Goal: Information Seeking & Learning: Learn about a topic

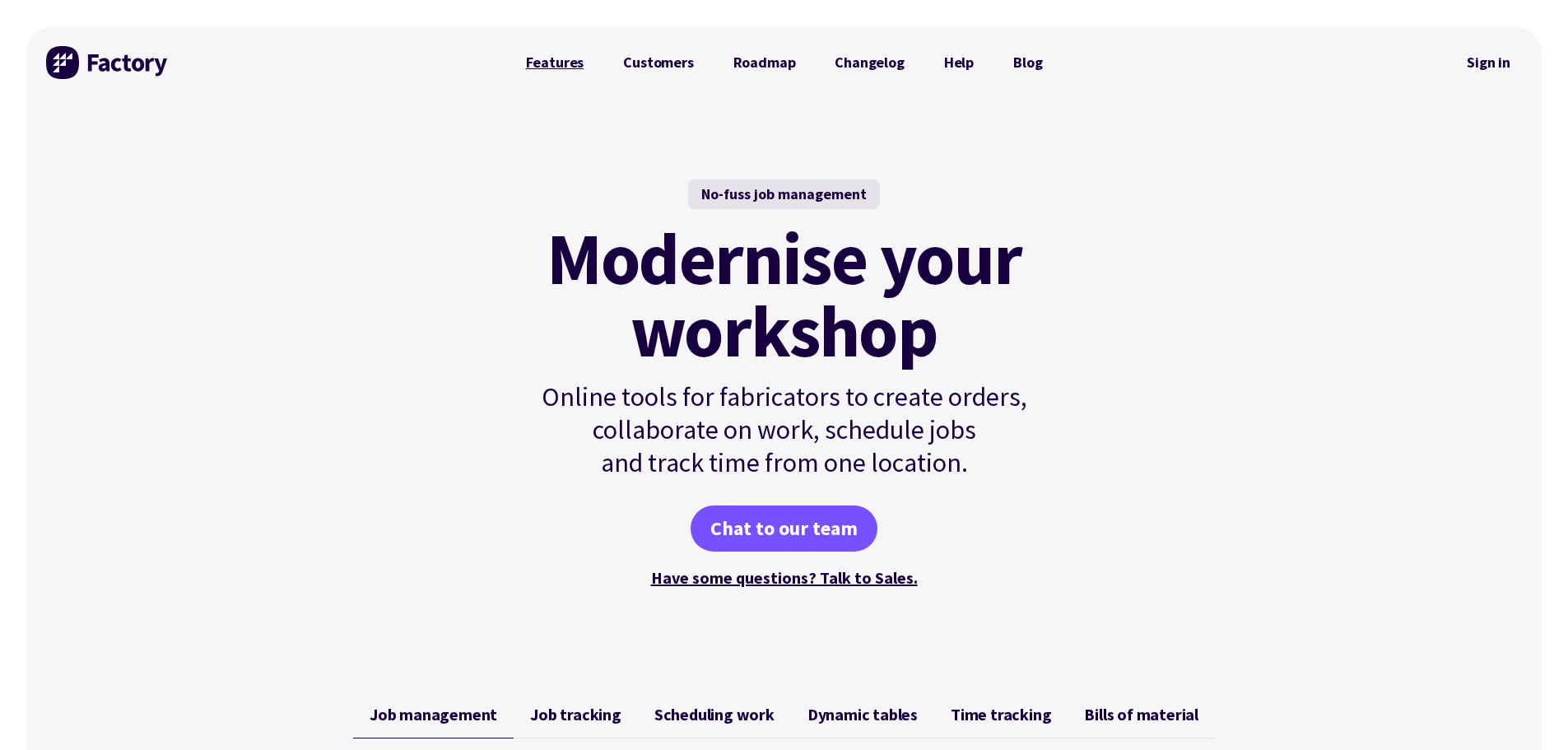
click at [568, 60] on link "Features" at bounding box center [555, 63] width 98 height 33
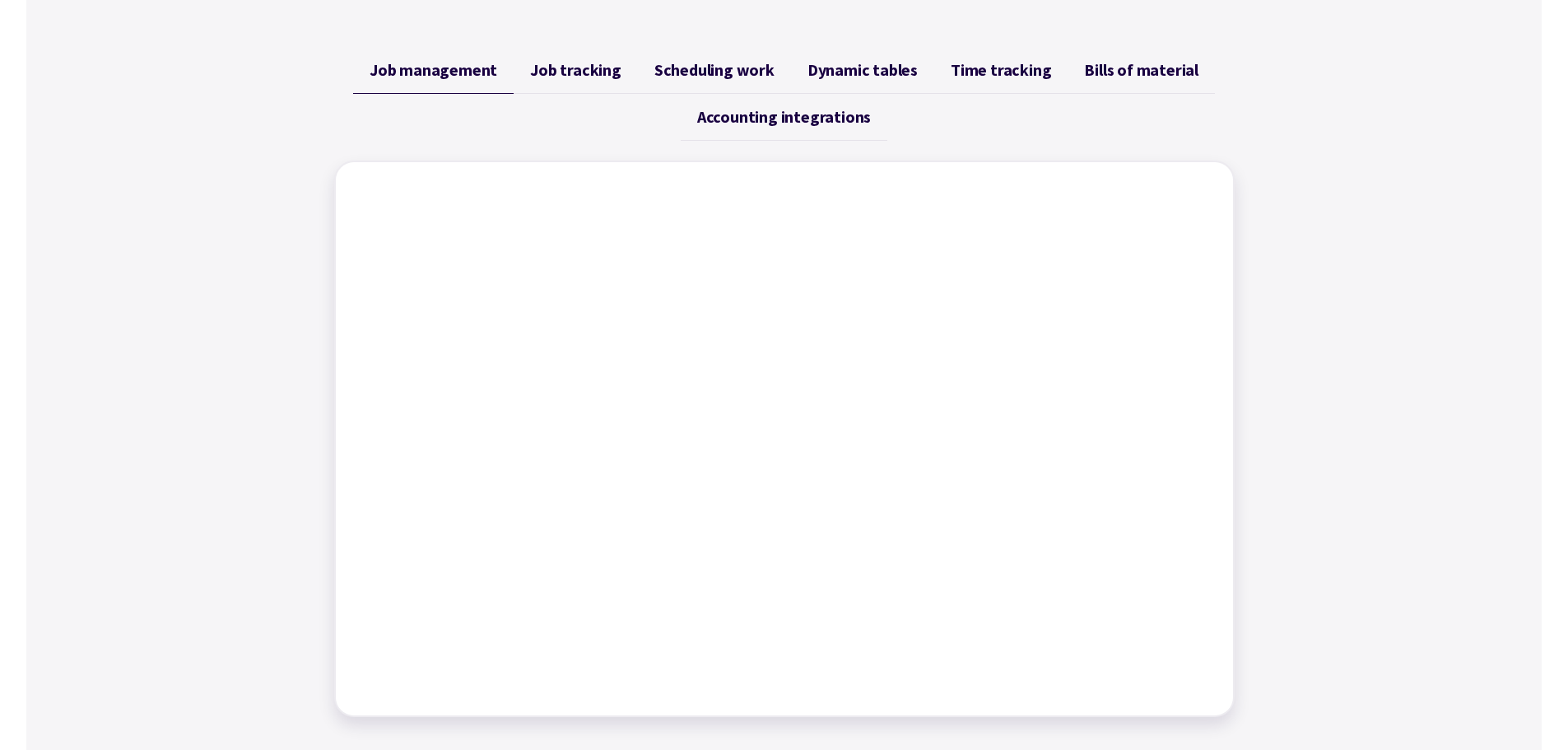
scroll to position [658, 0]
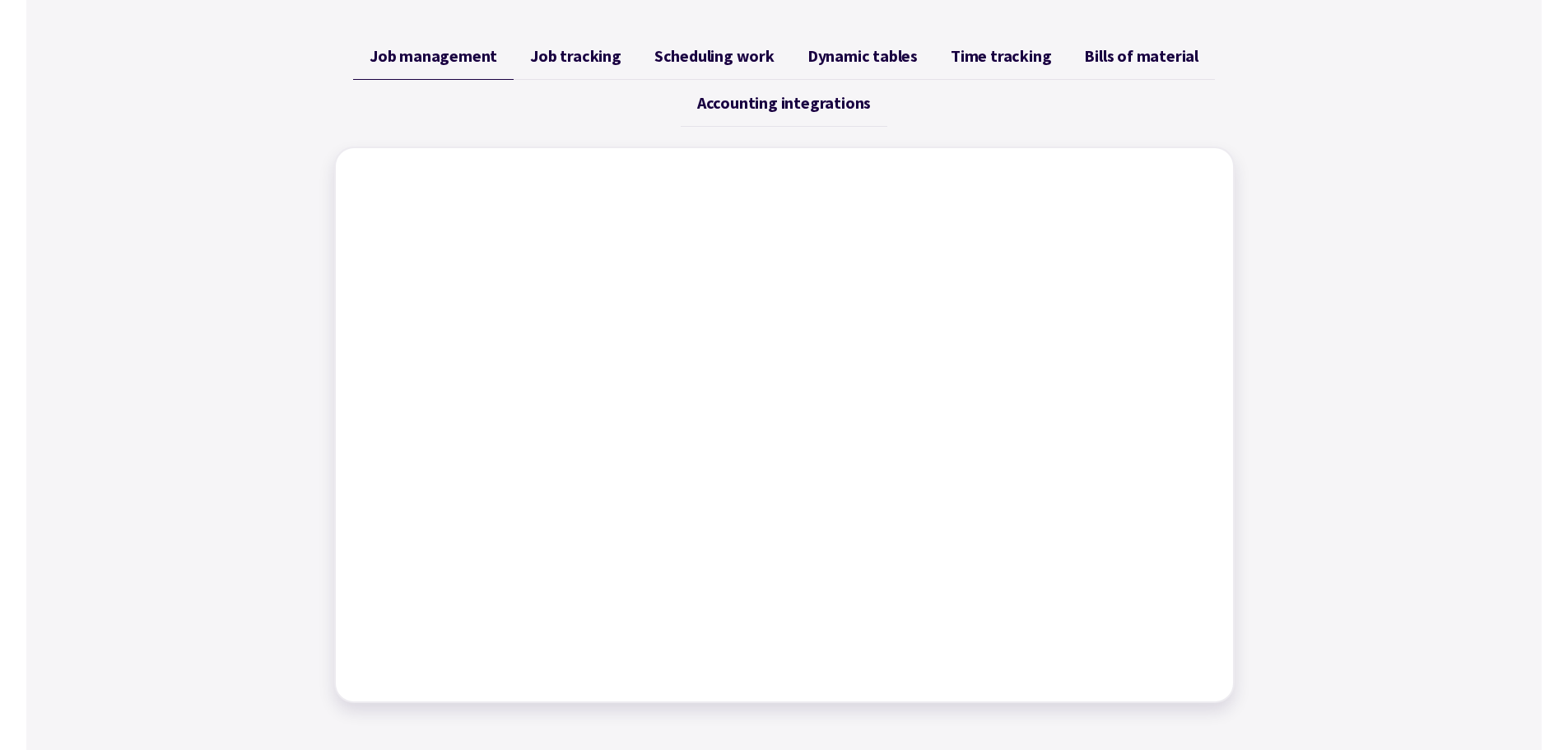
click at [714, 53] on span "Scheduling work" at bounding box center [714, 56] width 120 height 19
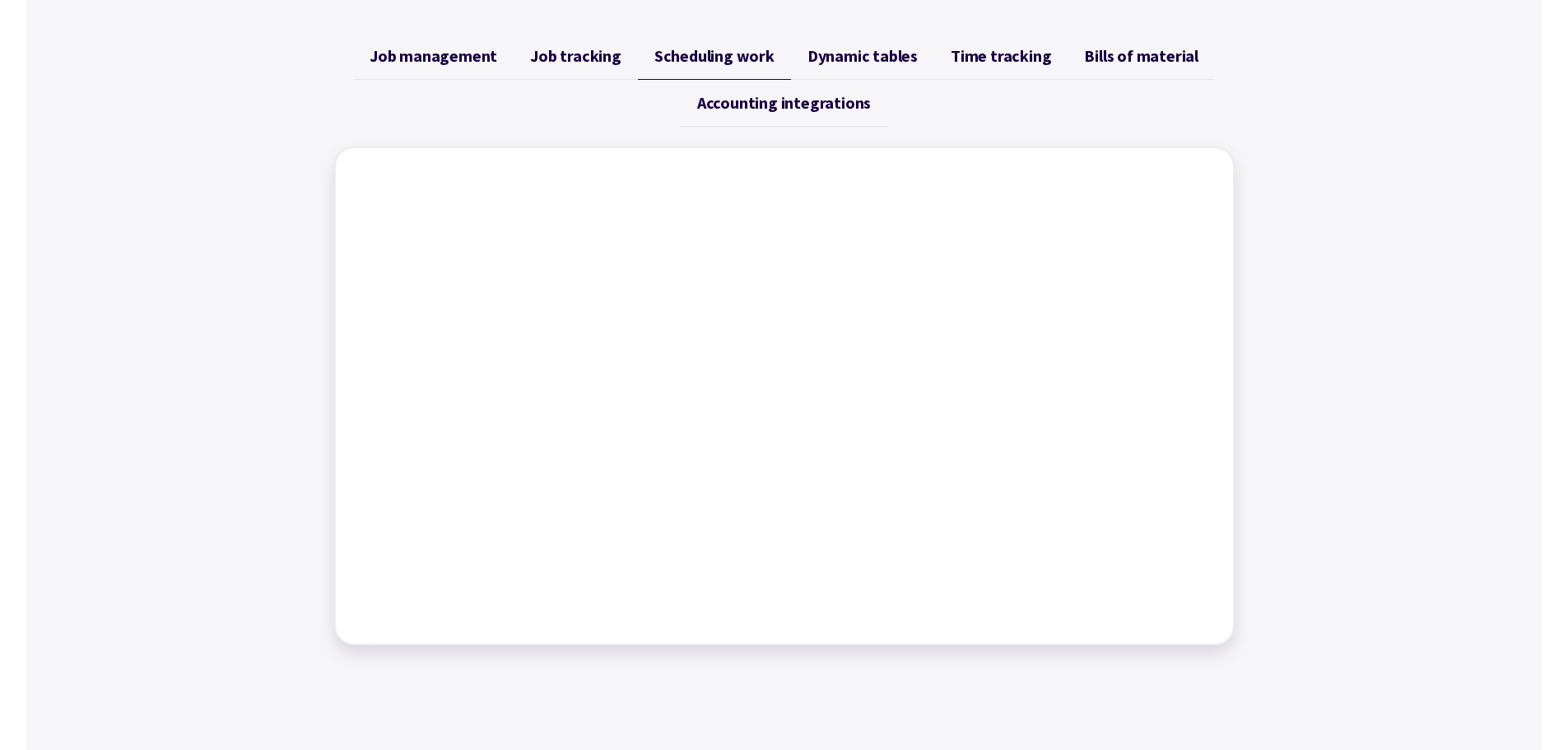
click at [852, 62] on span "Dynamic tables" at bounding box center [862, 56] width 110 height 19
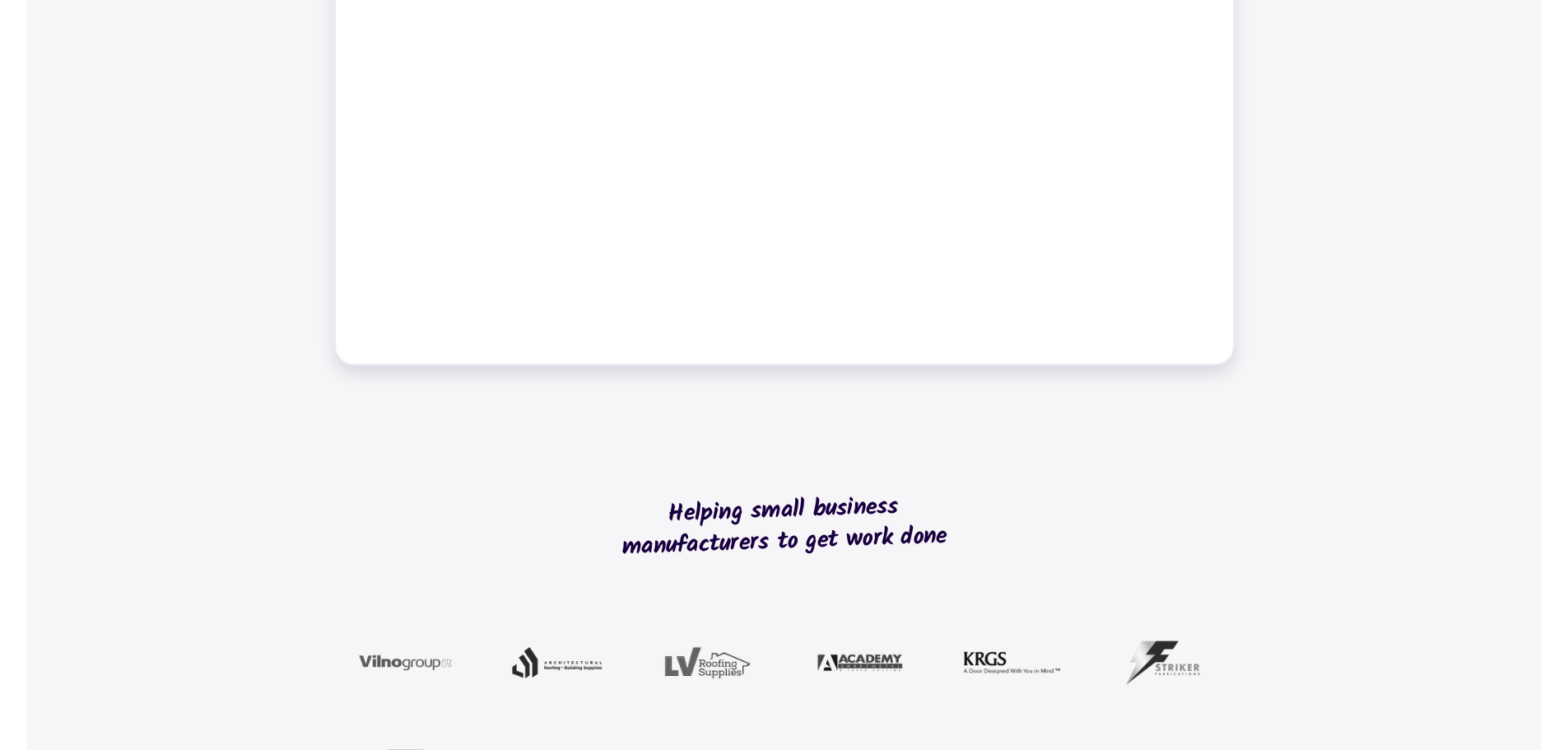
scroll to position [0, 0]
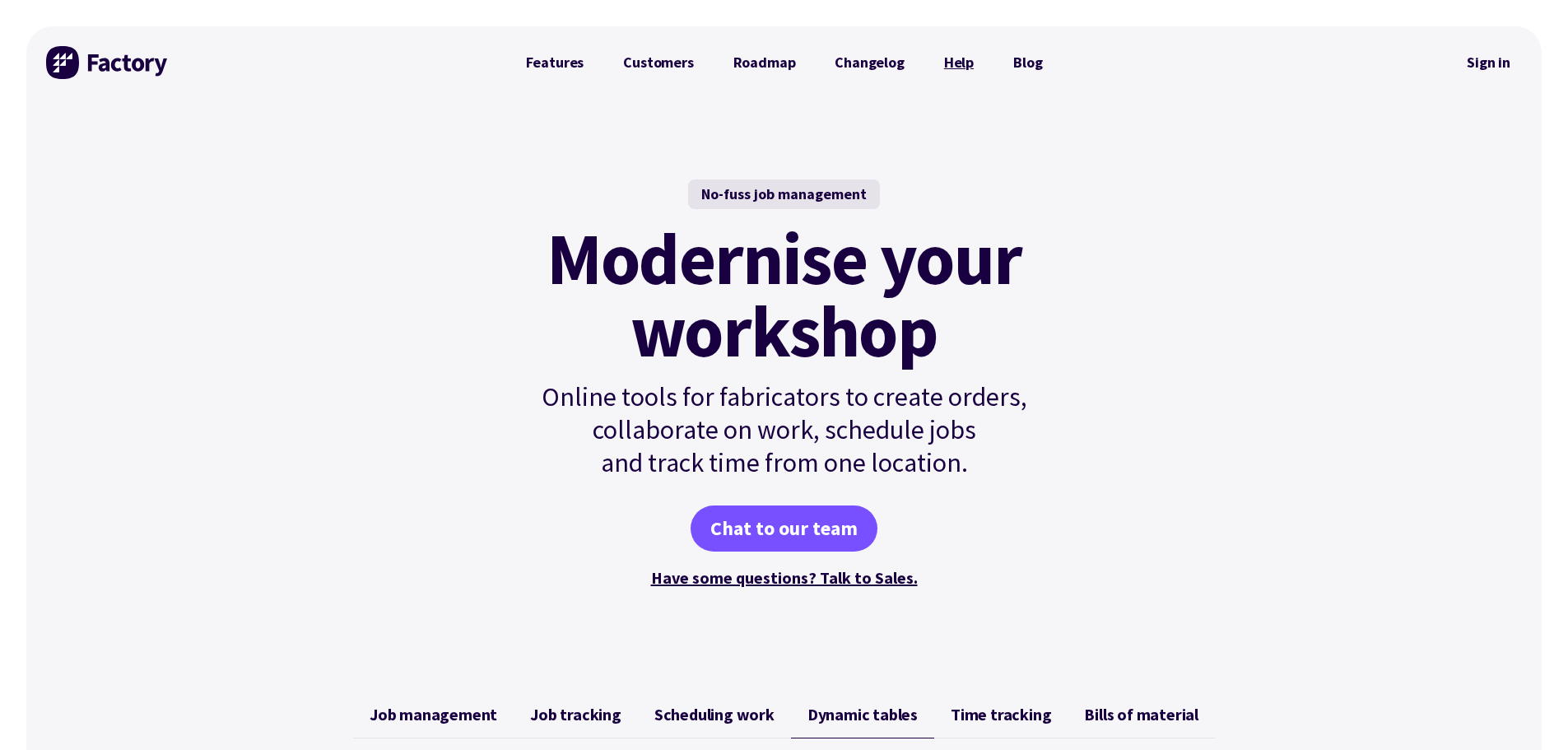
click at [953, 63] on link "Help" at bounding box center [958, 63] width 69 height 33
